Goal: Find specific page/section: Find specific page/section

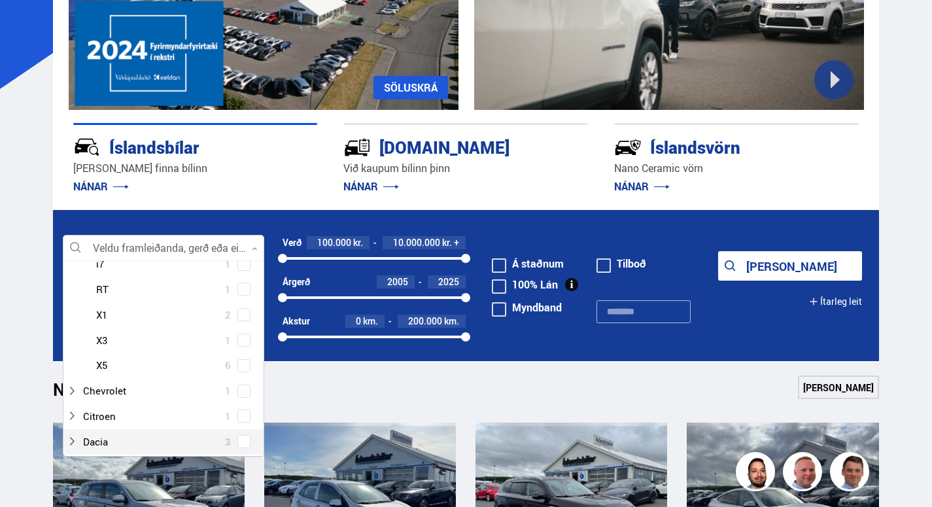
scroll to position [242, 0]
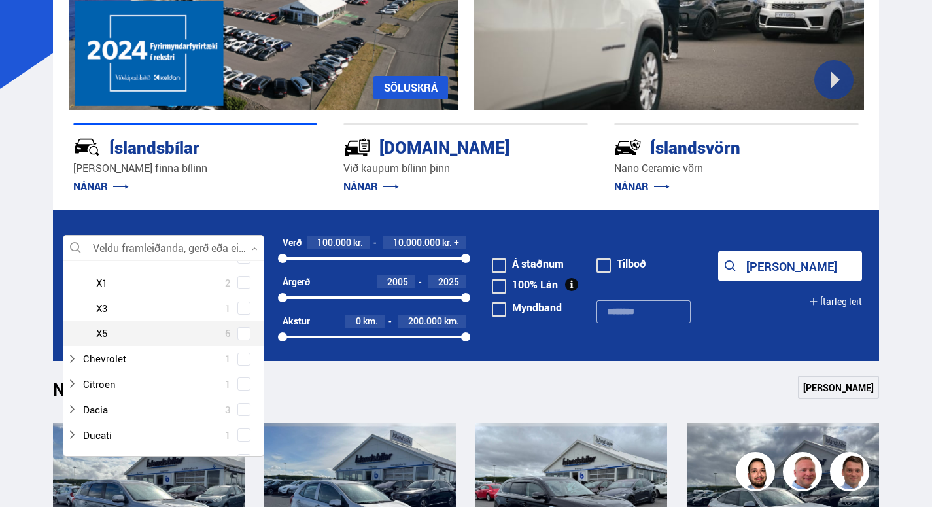
click at [246, 333] on div "BMW 2 series 1 BMW 3 series 2 BMW 5 series 3 BMW i7 1 BMW RT 1 BMW X1 2 BMW X3 …" at bounding box center [163, 244] width 200 height 203
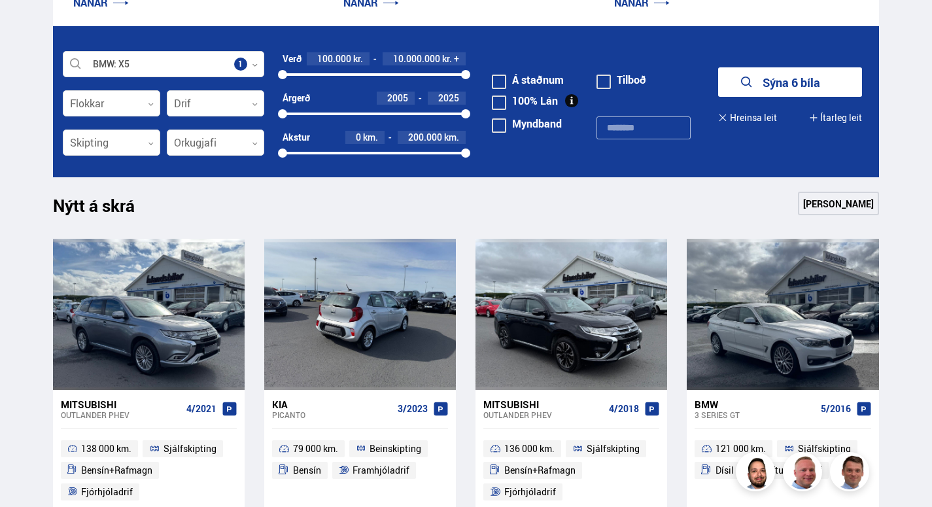
scroll to position [314, 0]
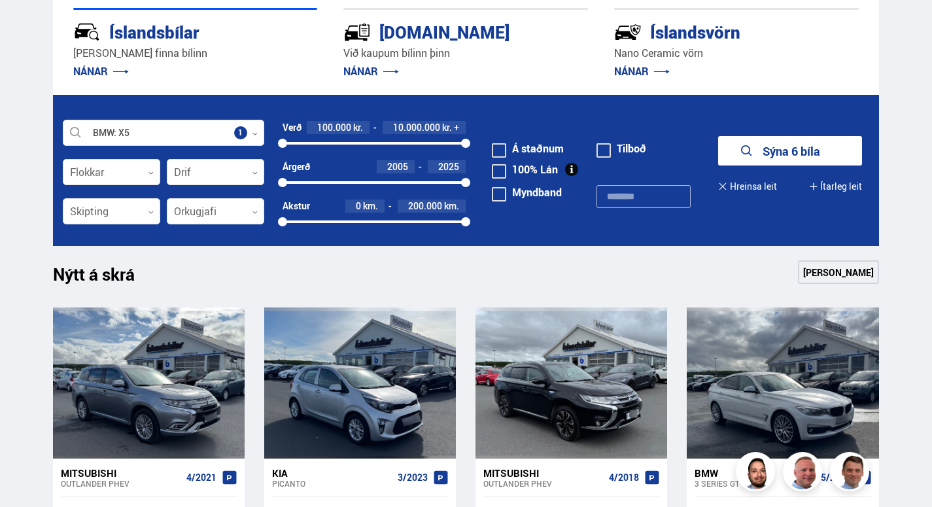
click at [786, 152] on button "Sýna 6 bíla" at bounding box center [790, 150] width 144 height 29
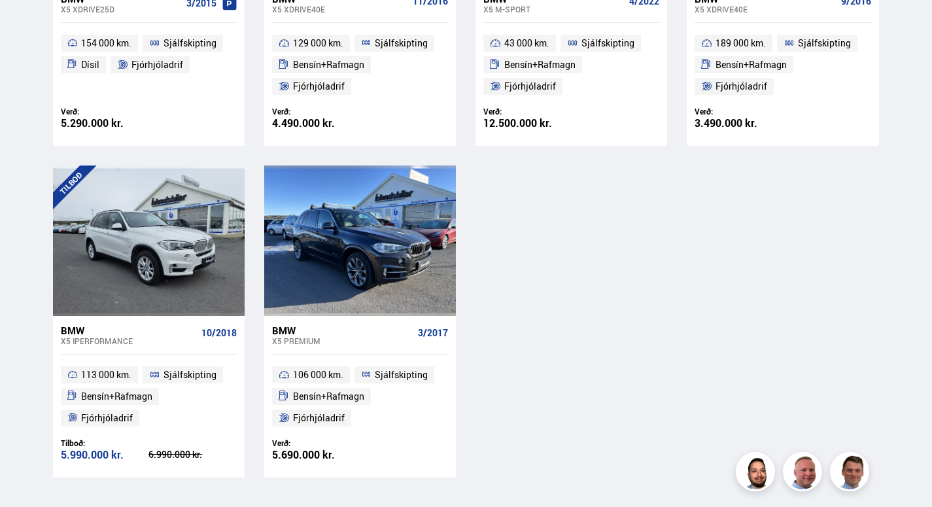
scroll to position [480, 0]
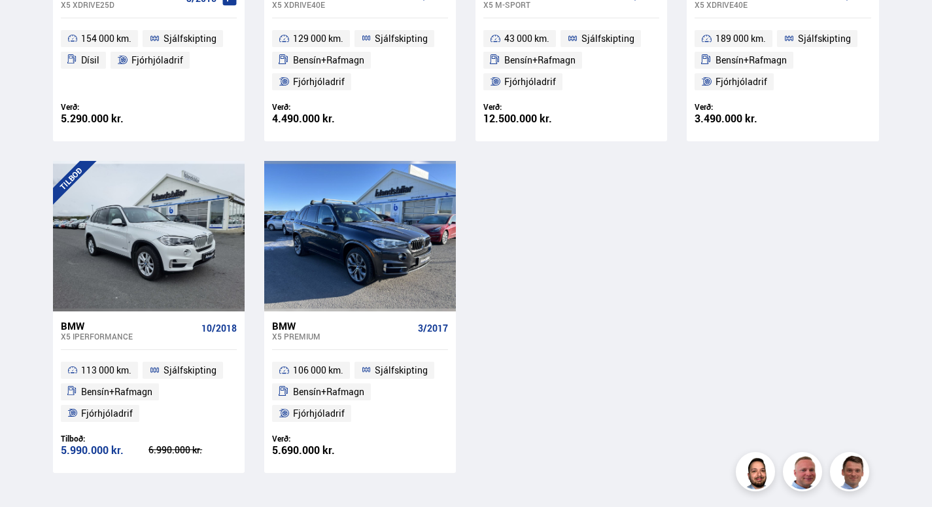
click at [311, 316] on div "BMW X5 PREMIUM 3/2017" at bounding box center [360, 330] width 176 height 39
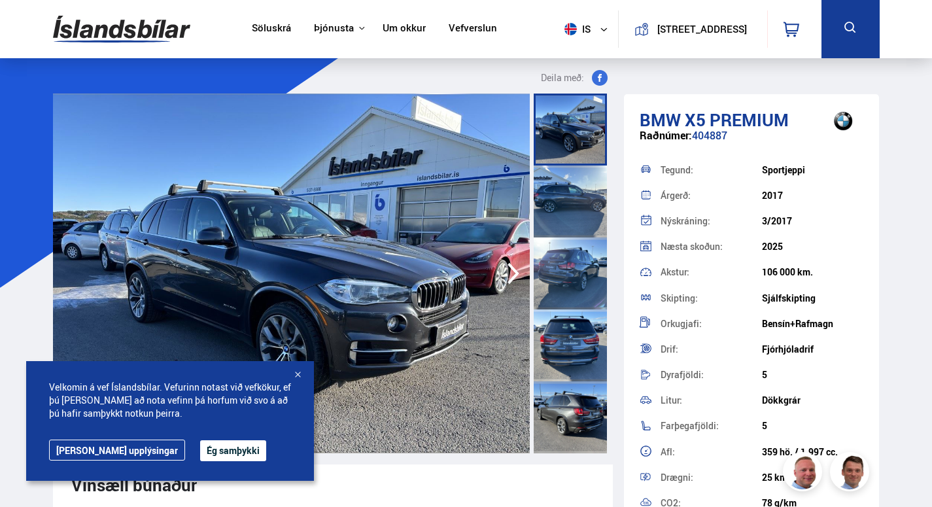
click at [205, 446] on button "Ég samþykki" at bounding box center [233, 450] width 66 height 21
